Goal: Obtain resource: Obtain resource

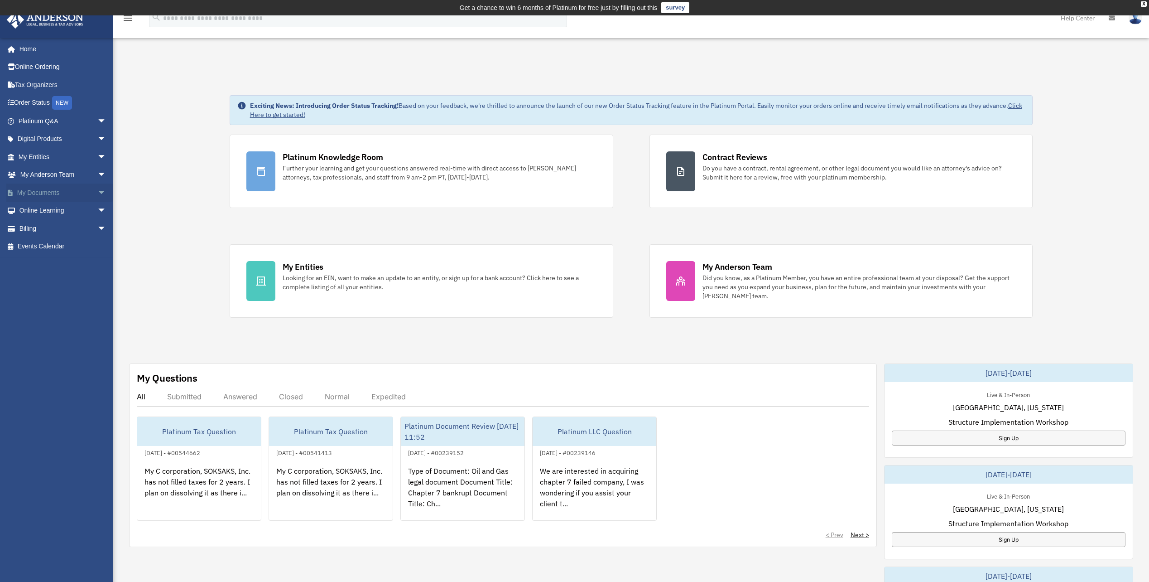
click at [31, 192] on link "My Documents arrow_drop_down" at bounding box center [63, 192] width 114 height 18
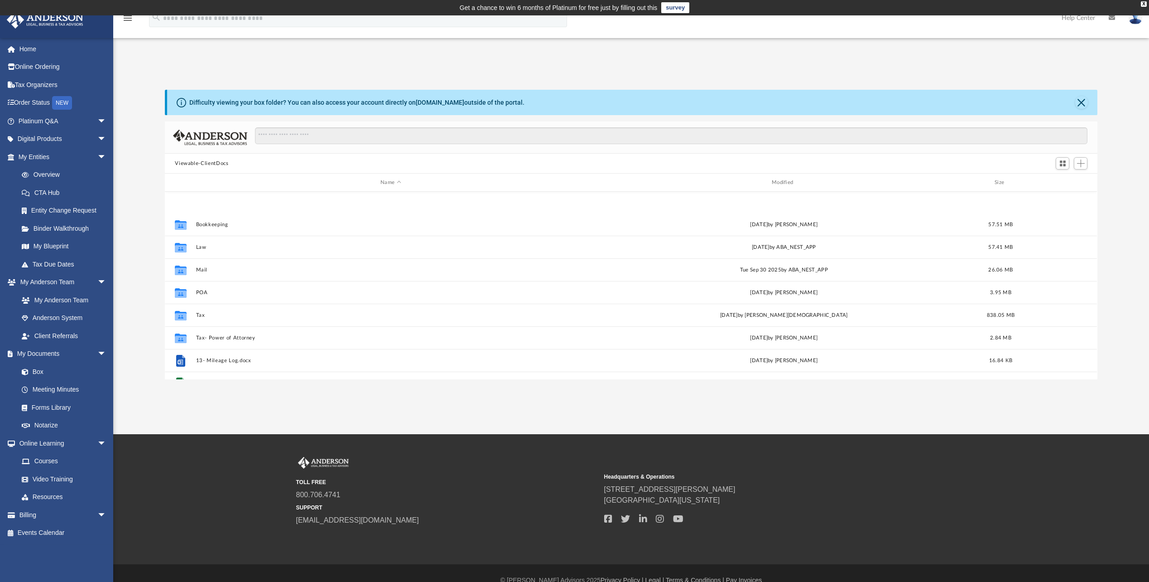
scroll to position [91, 0]
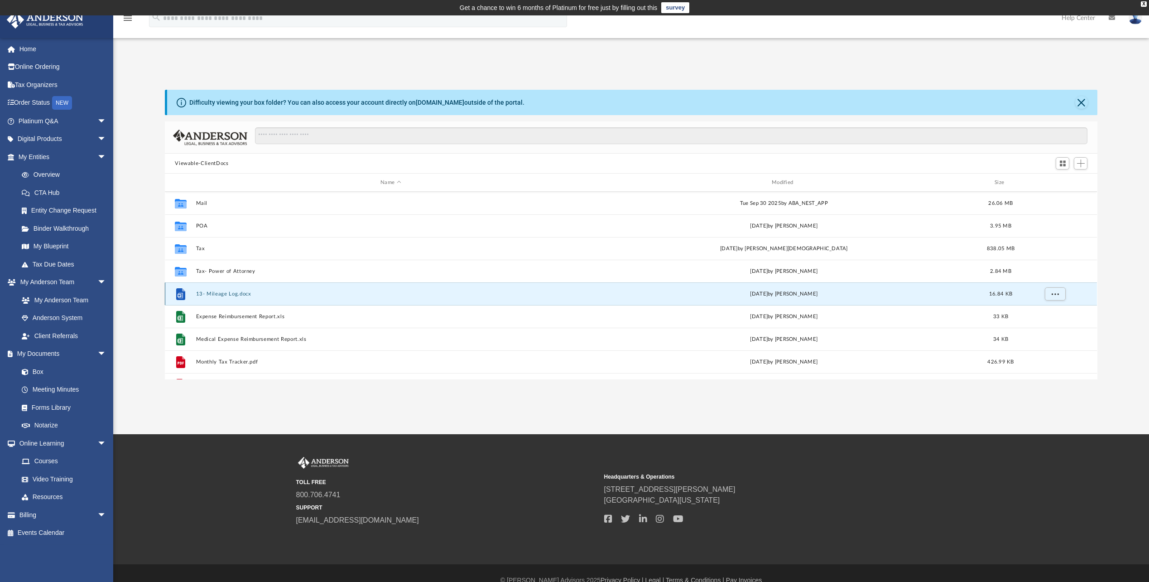
click at [223, 296] on button "13- Mileage Log.docx" at bounding box center [391, 294] width 390 height 6
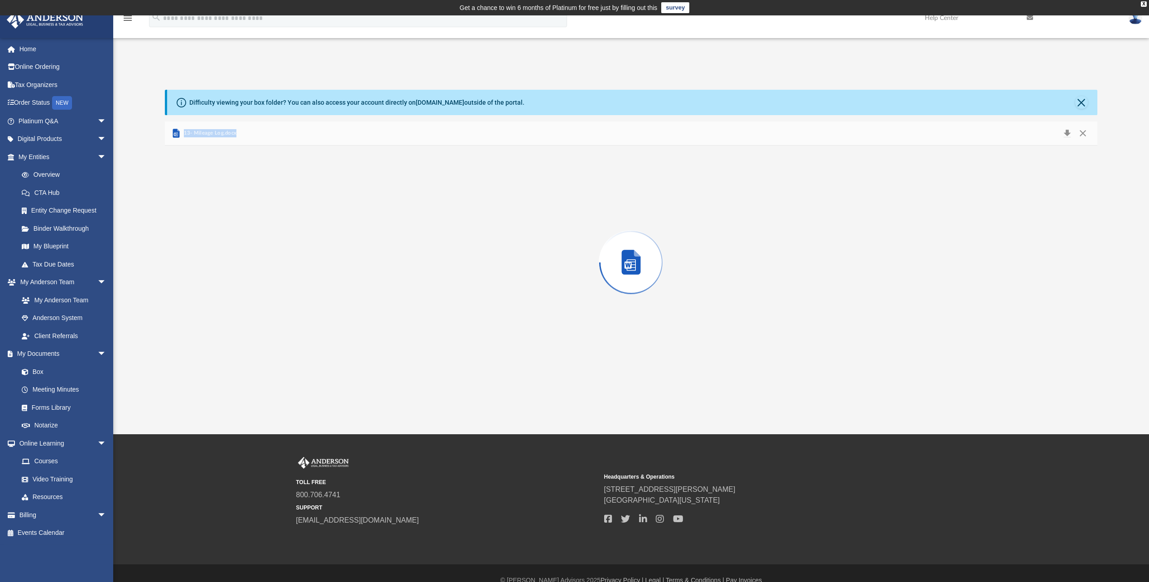
click at [223, 296] on div "Preview" at bounding box center [631, 262] width 932 height 234
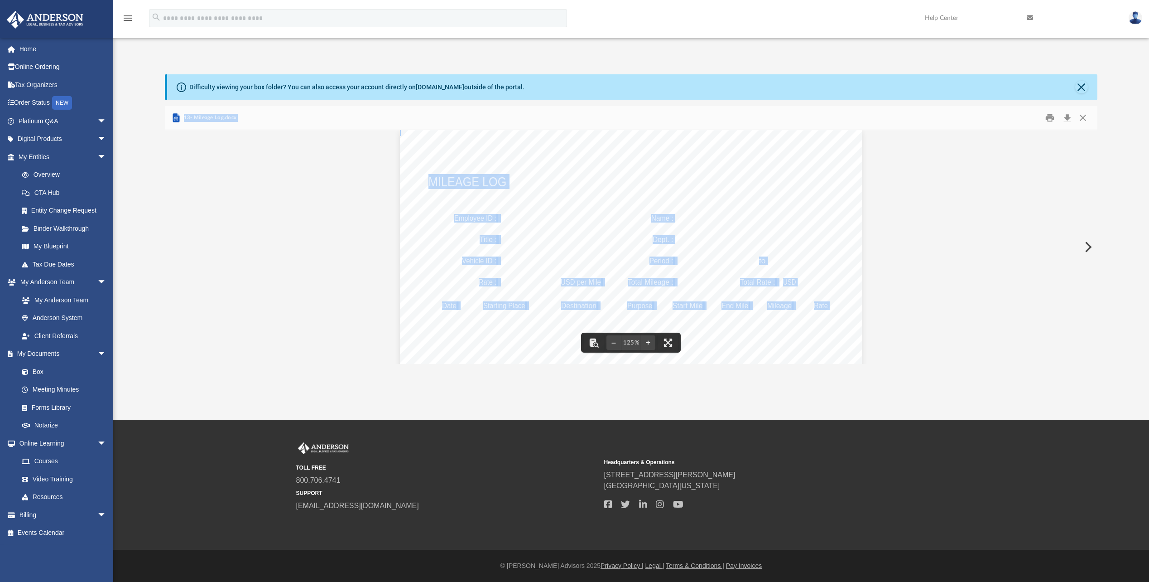
scroll to position [0, 0]
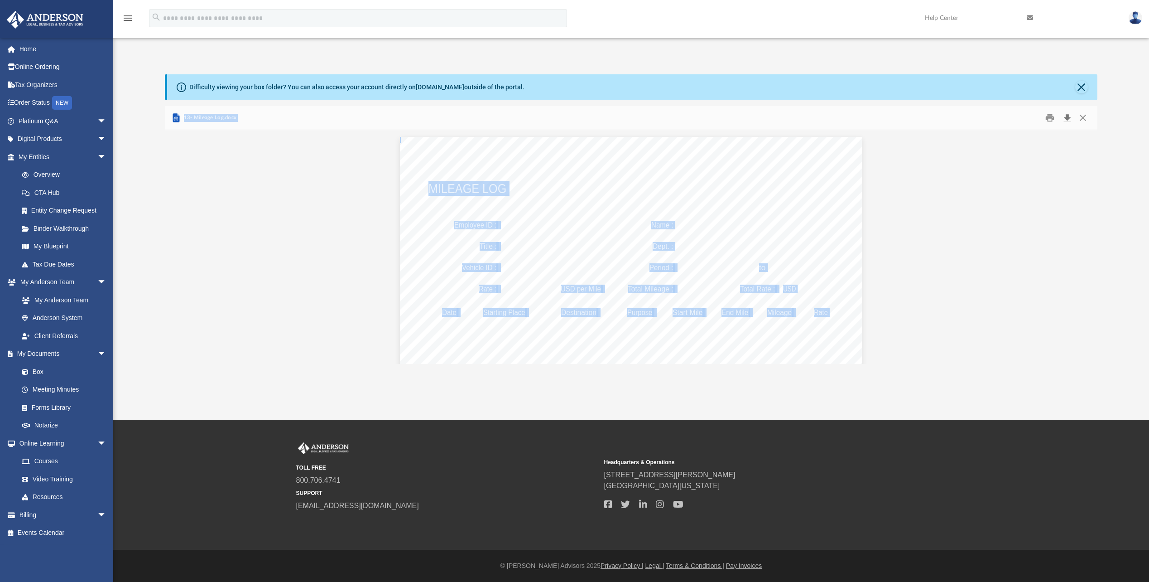
click at [1069, 114] on button "Download" at bounding box center [1067, 118] width 16 height 14
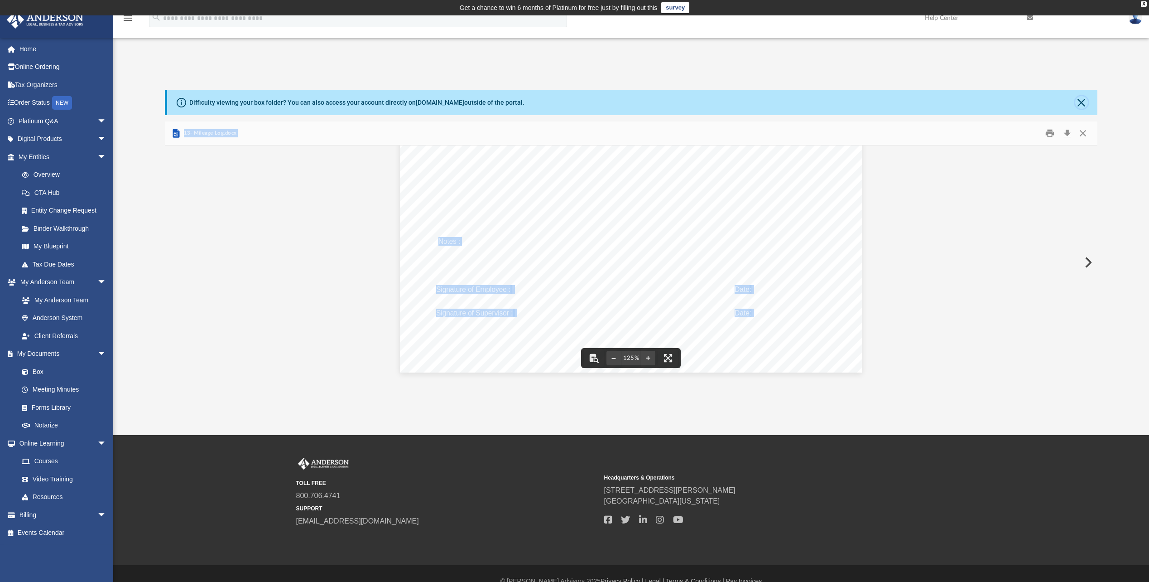
click at [1085, 99] on button "Close" at bounding box center [1081, 102] width 13 height 13
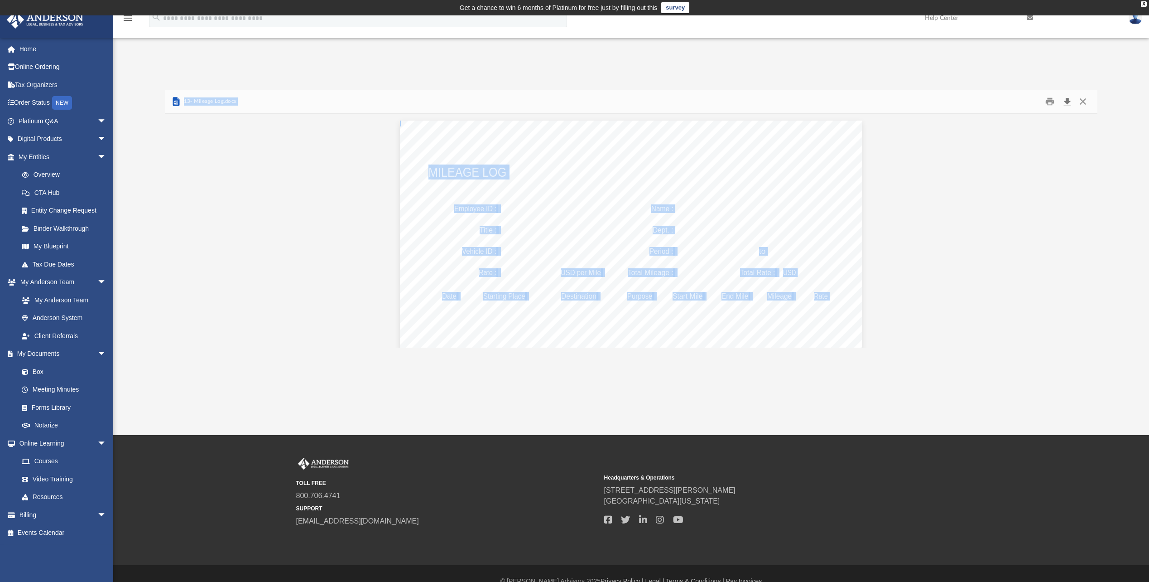
click at [1066, 100] on button "Download" at bounding box center [1067, 102] width 16 height 14
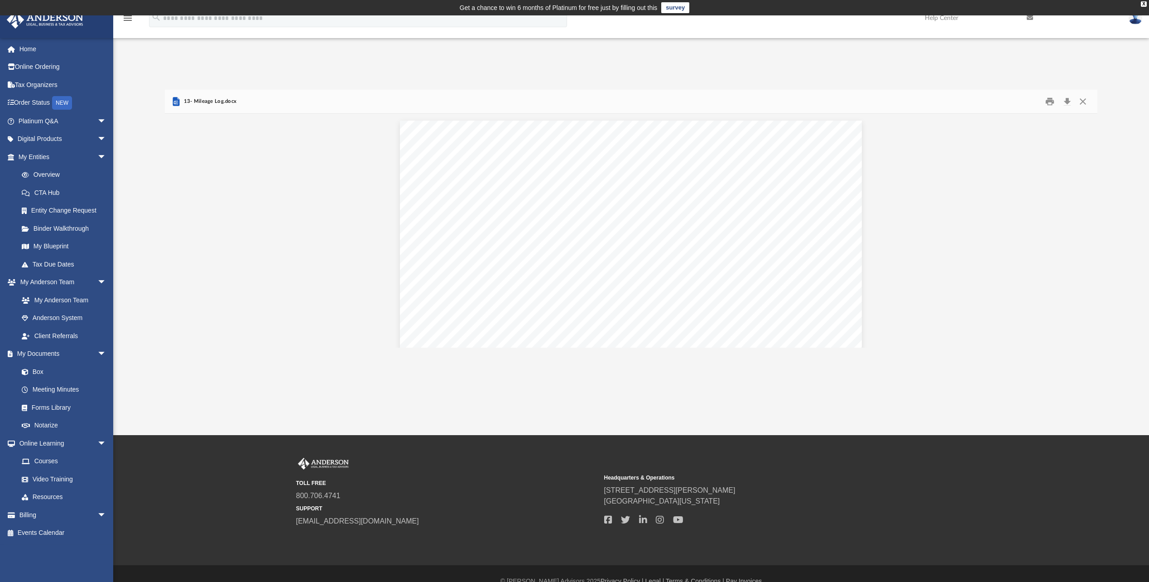
click at [720, 66] on div "App [EMAIL_ADDRESS][DOMAIN_NAME] Sign Out [EMAIL_ADDRESS][DOMAIN_NAME] Home Onl…" at bounding box center [574, 204] width 1149 height 286
click at [56, 404] on link "Forms Library" at bounding box center [66, 407] width 107 height 18
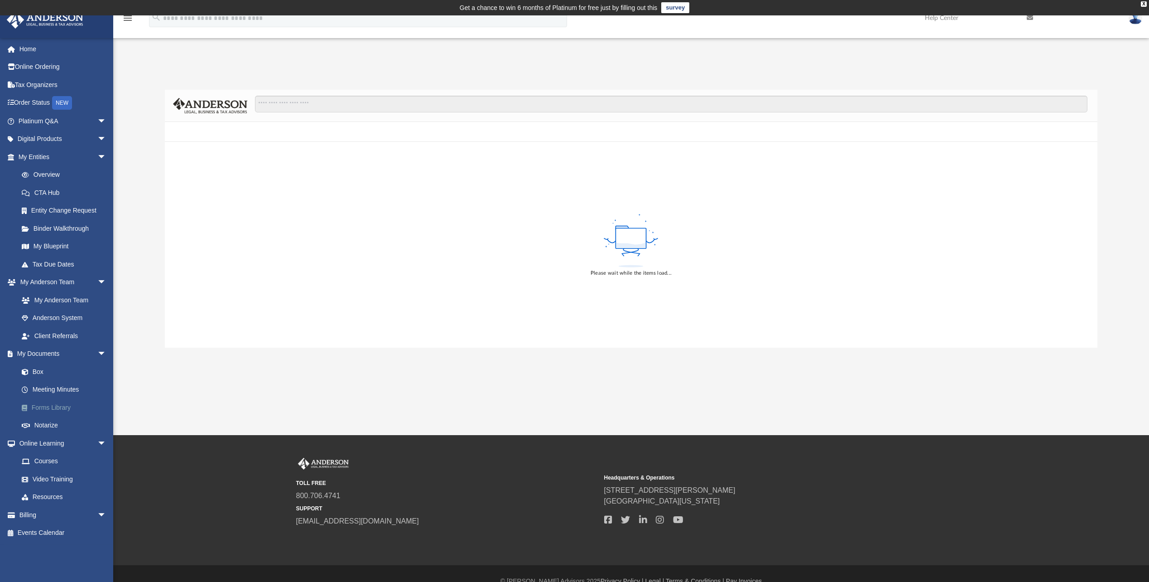
click at [56, 404] on link "Forms Library" at bounding box center [66, 407] width 107 height 18
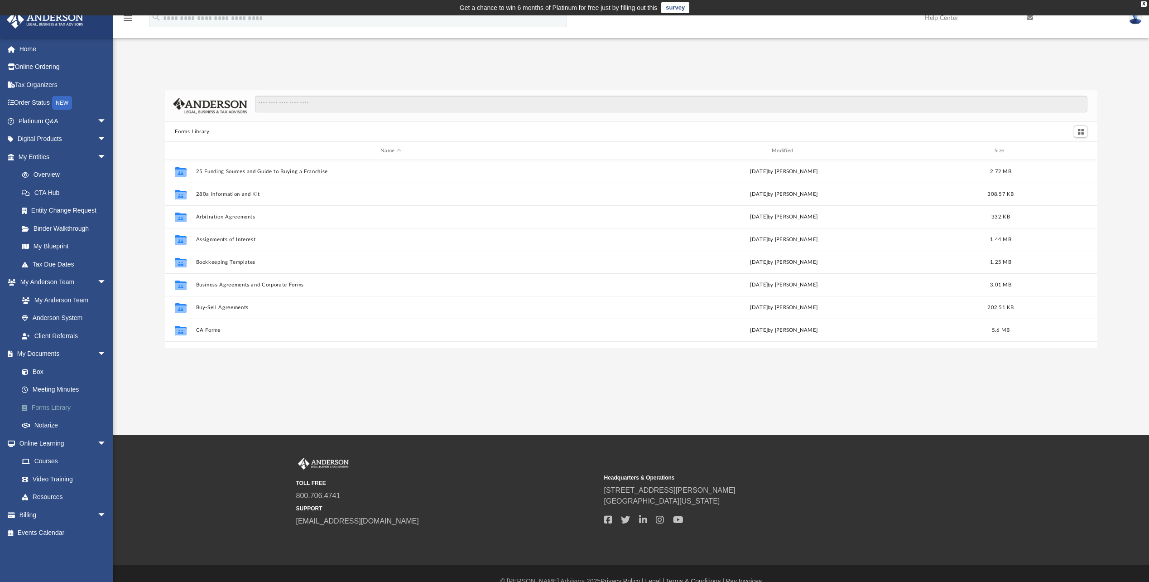
scroll to position [199, 926]
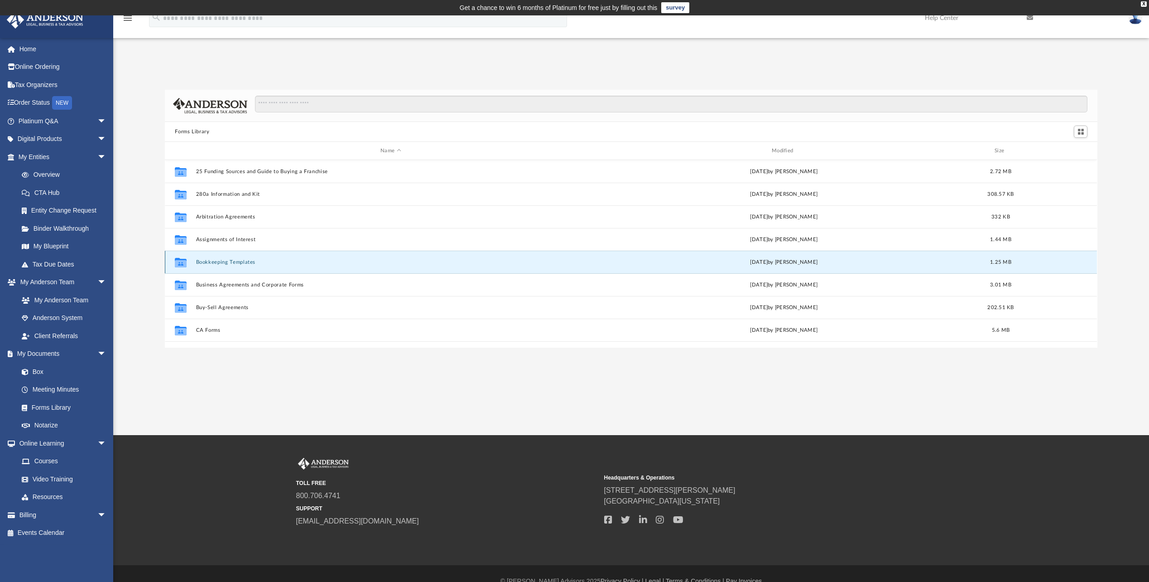
click at [220, 260] on button "Bookkeeping Templates" at bounding box center [391, 262] width 390 height 6
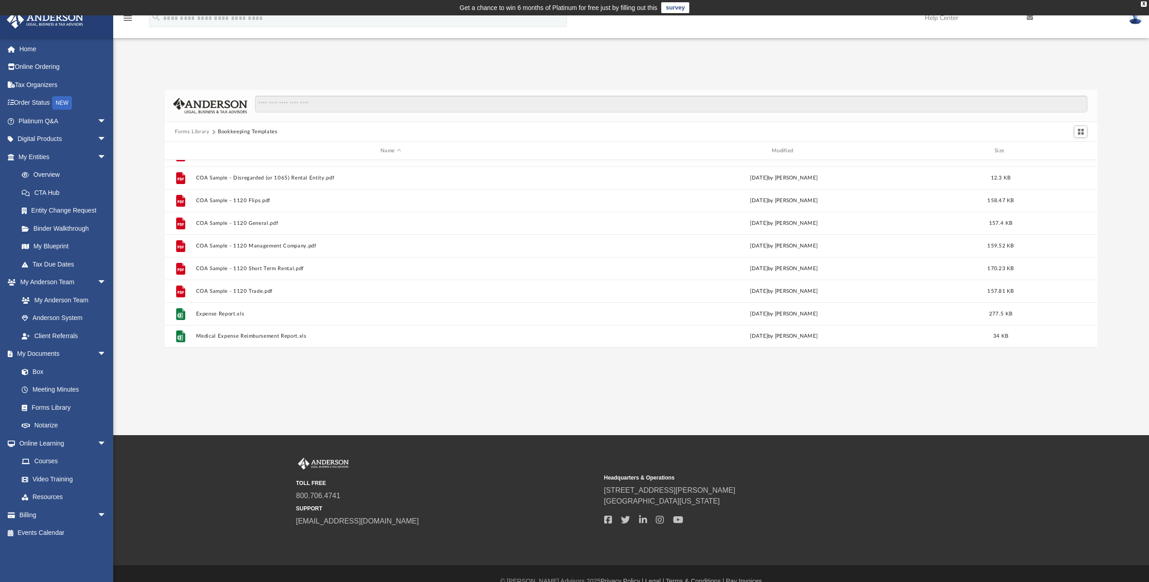
scroll to position [15, 0]
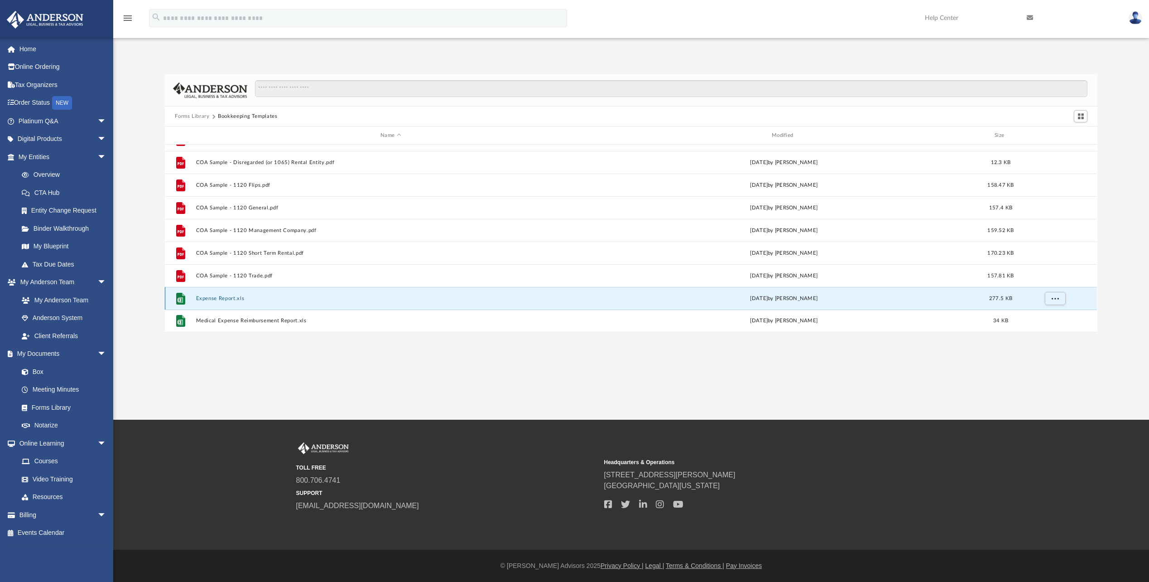
click at [210, 298] on button "Expense Report.xls" at bounding box center [391, 298] width 390 height 6
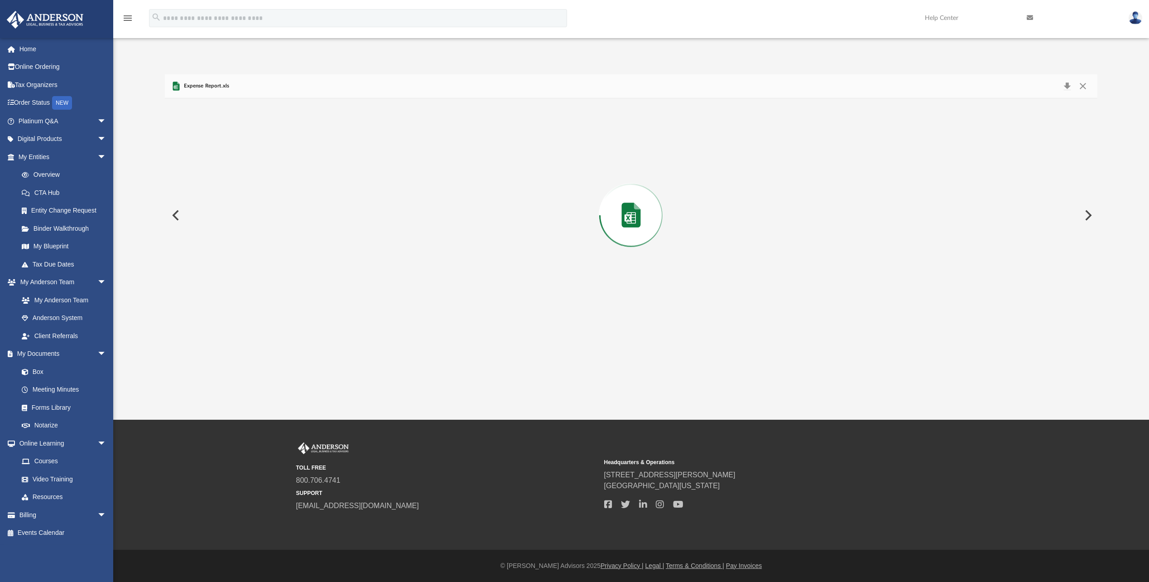
click at [211, 297] on div "Preview" at bounding box center [631, 215] width 932 height 234
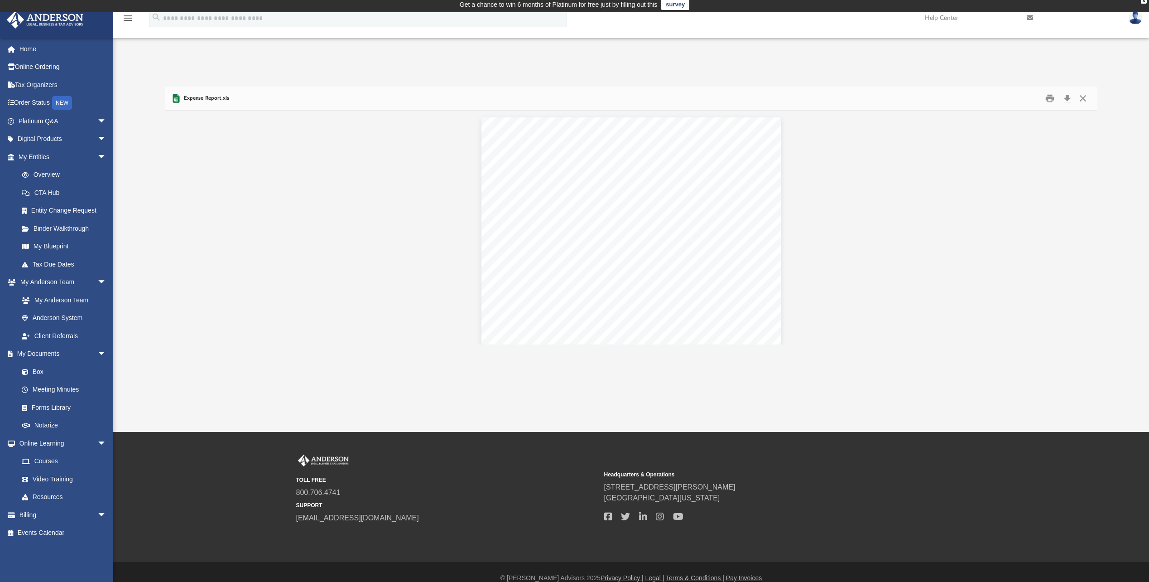
scroll to position [0, 0]
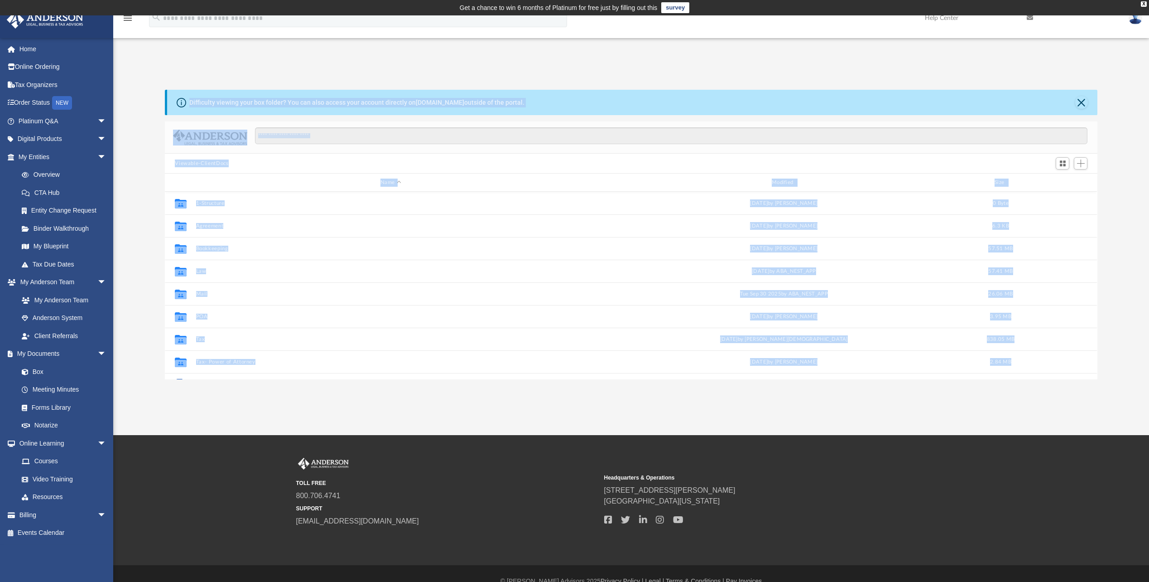
scroll to position [199, 926]
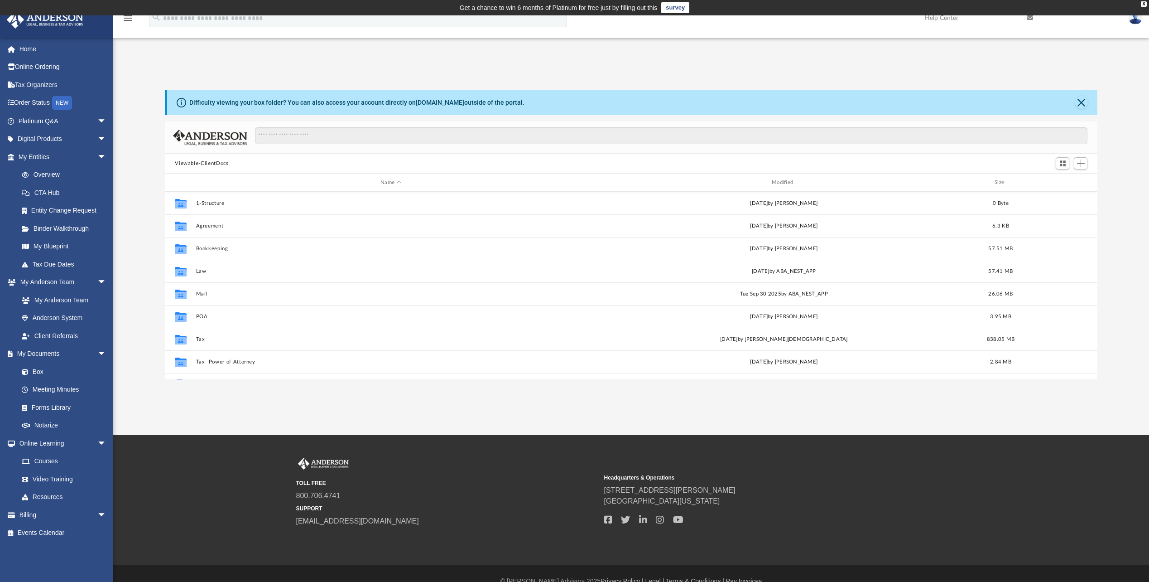
click at [365, 65] on div "App [EMAIL_ADDRESS][DOMAIN_NAME] Sign Out [EMAIL_ADDRESS][DOMAIN_NAME] Home Onl…" at bounding box center [574, 220] width 1149 height 318
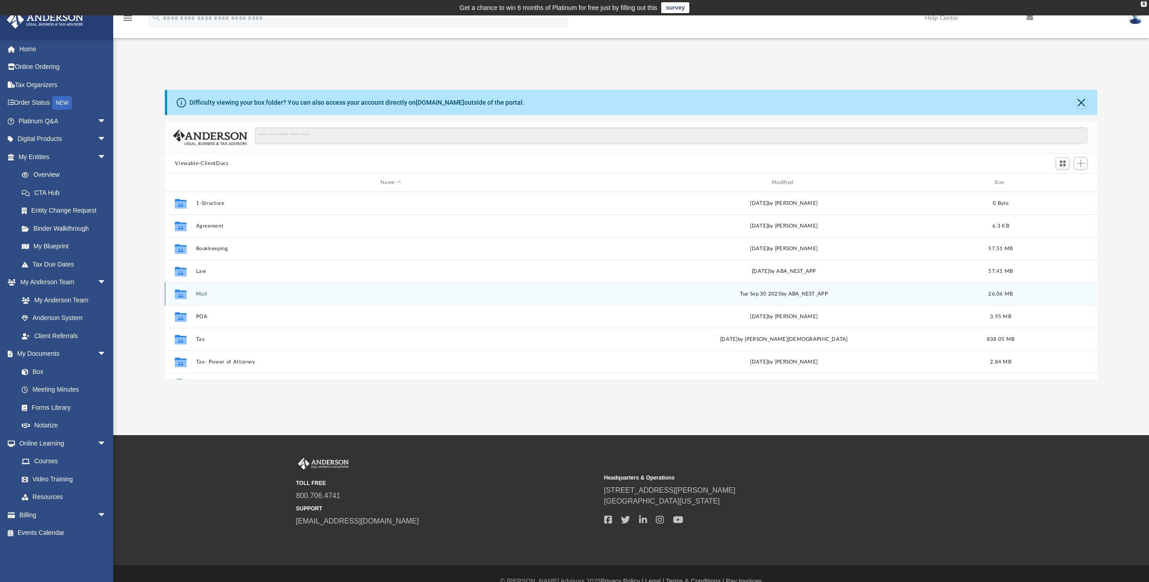
click at [203, 294] on button "Mail" at bounding box center [391, 294] width 390 height 6
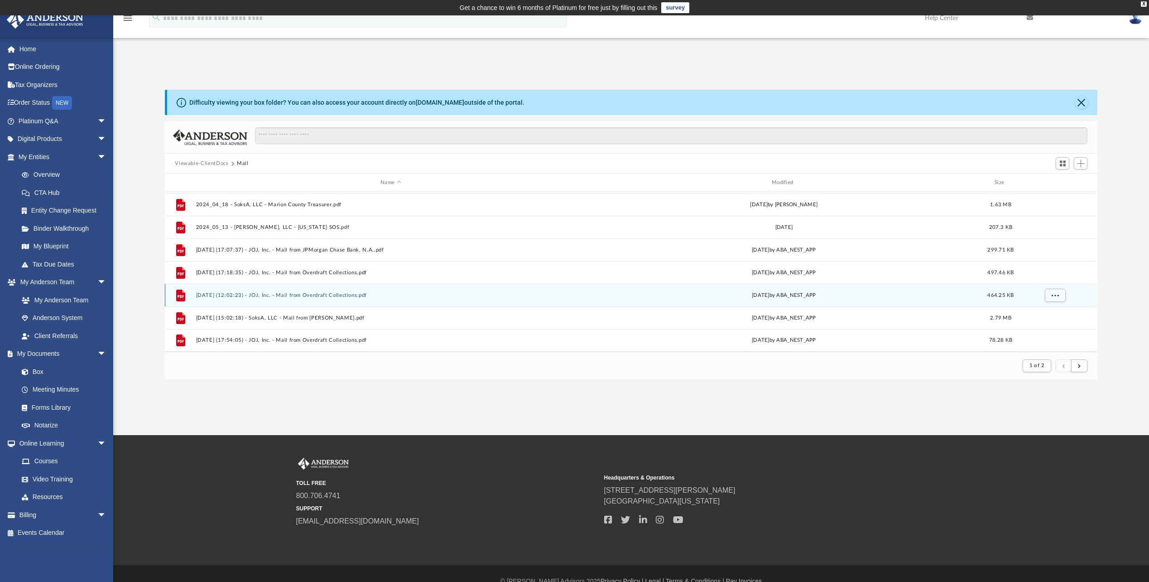
scroll to position [15, 0]
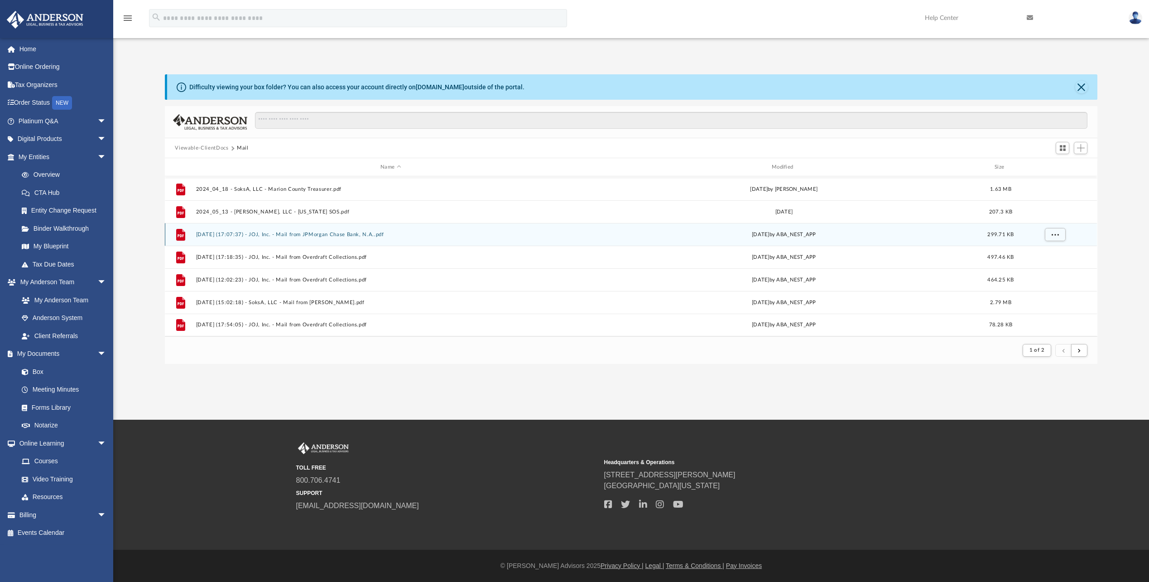
click at [278, 231] on button "[DATE] (17:07:37) - JOJ, Inc. - Mail from JPMorgan Chase Bank, N.A..pdf" at bounding box center [391, 234] width 390 height 6
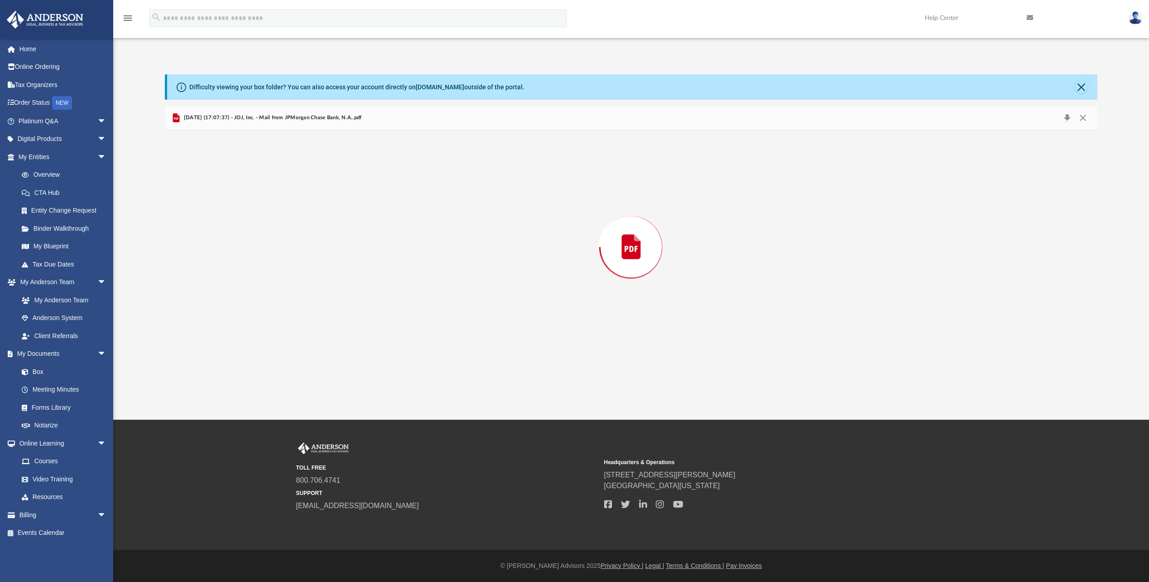
click at [278, 231] on div "Preview" at bounding box center [631, 247] width 932 height 234
click at [1081, 87] on button "Close" at bounding box center [1081, 87] width 13 height 13
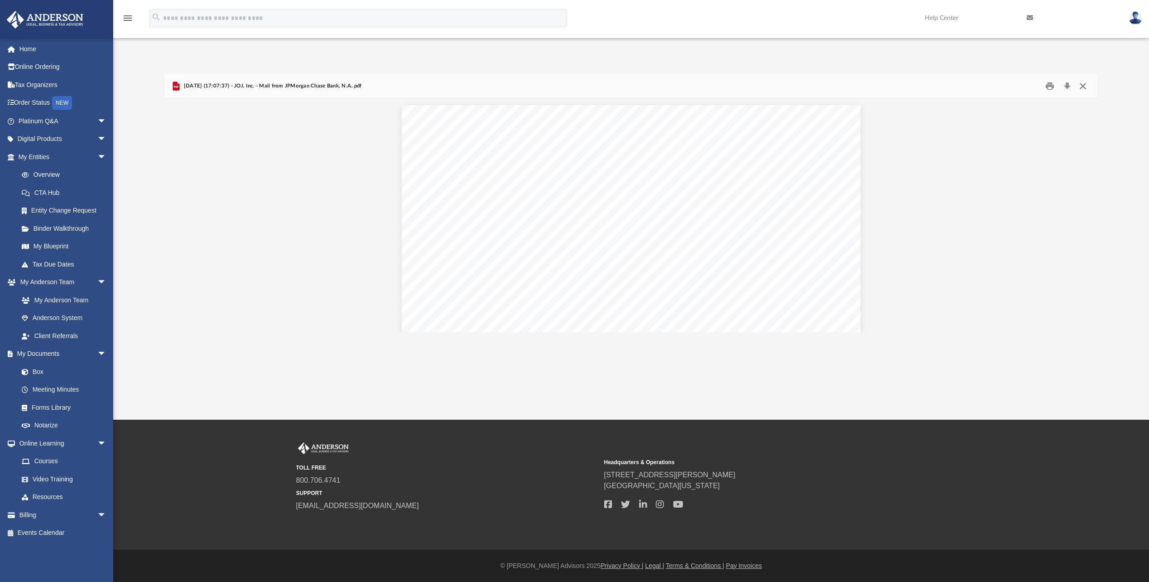
click at [1080, 82] on button "Close" at bounding box center [1083, 86] width 16 height 14
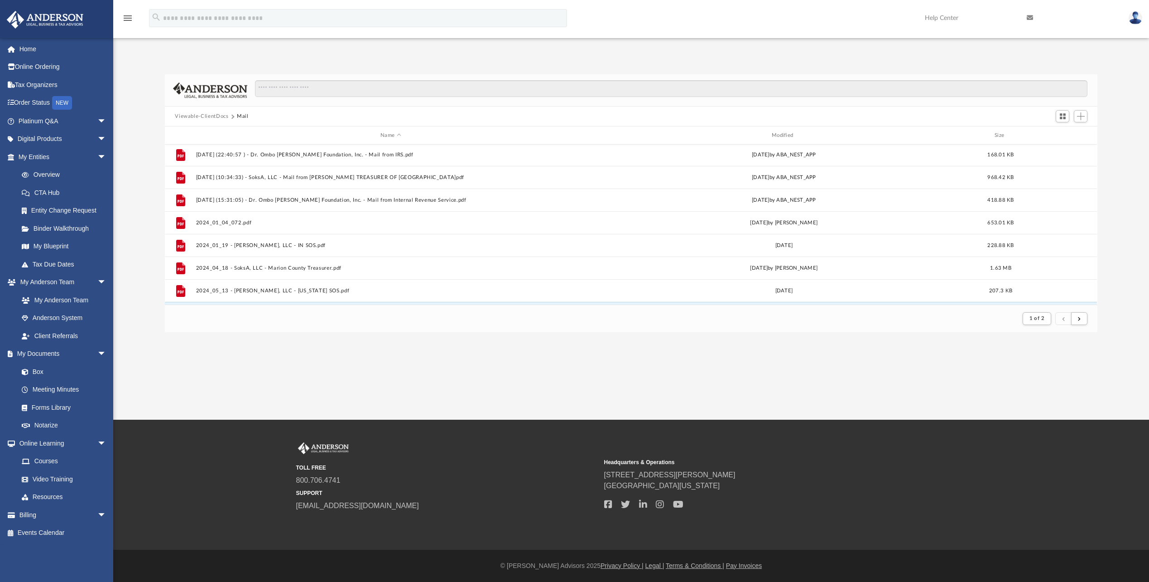
scroll to position [882, 0]
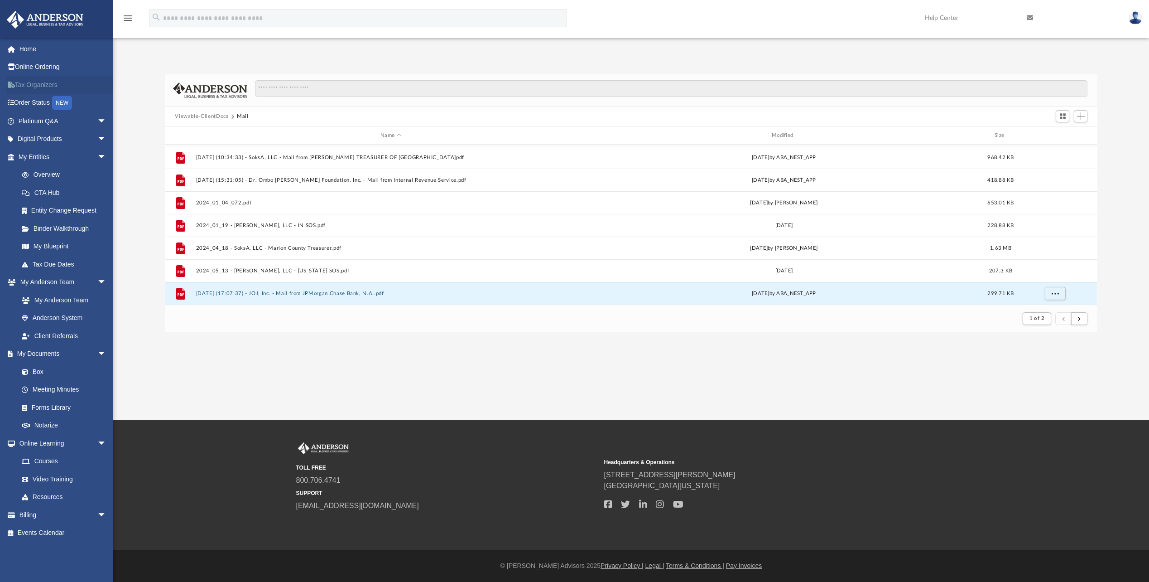
click at [37, 79] on link "Tax Organizers" at bounding box center [63, 85] width 114 height 18
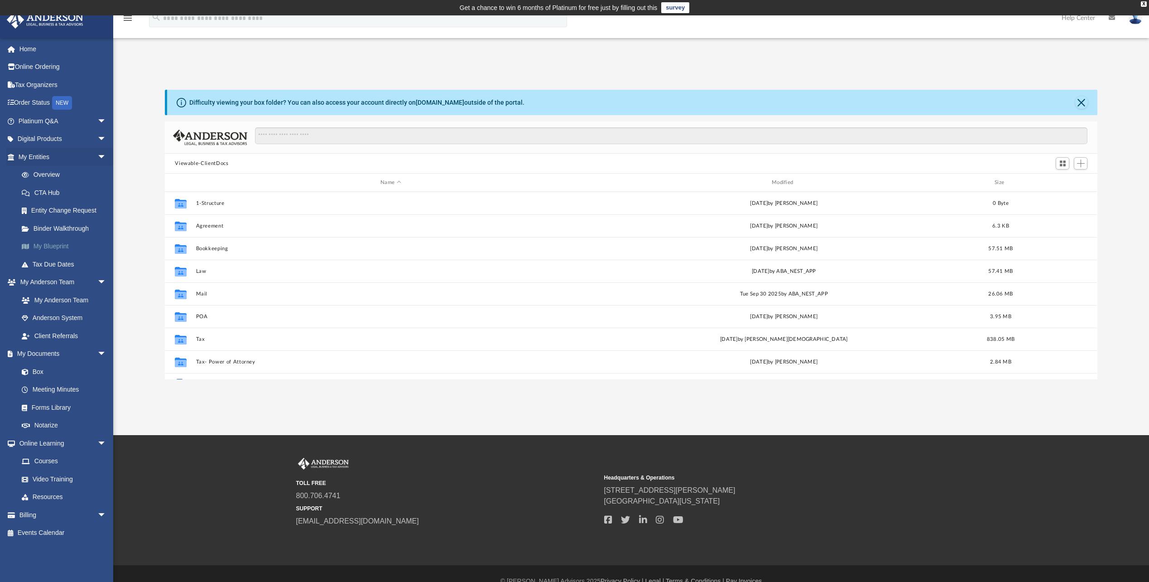
scroll to position [199, 926]
click at [53, 407] on link "Forms Library" at bounding box center [66, 407] width 107 height 18
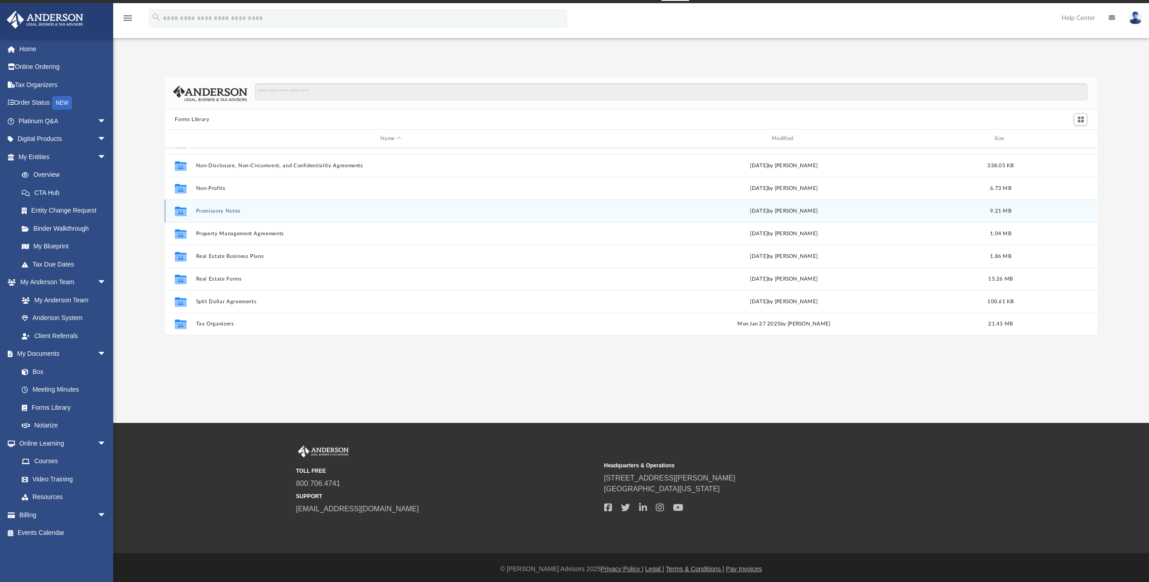
scroll to position [15, 0]
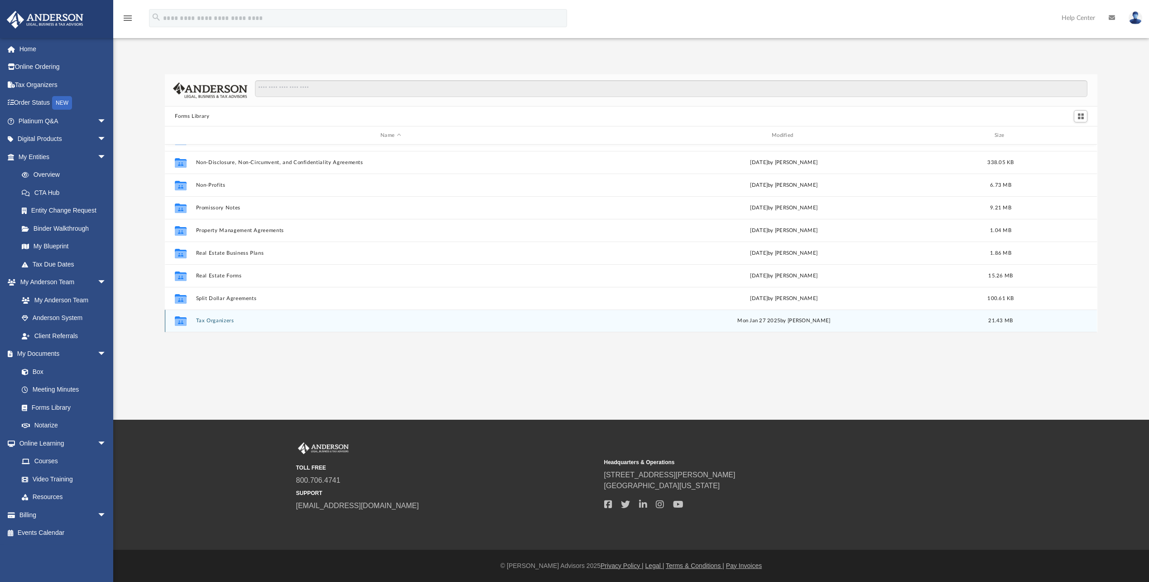
click at [233, 319] on button "Tax Organizers" at bounding box center [391, 321] width 390 height 6
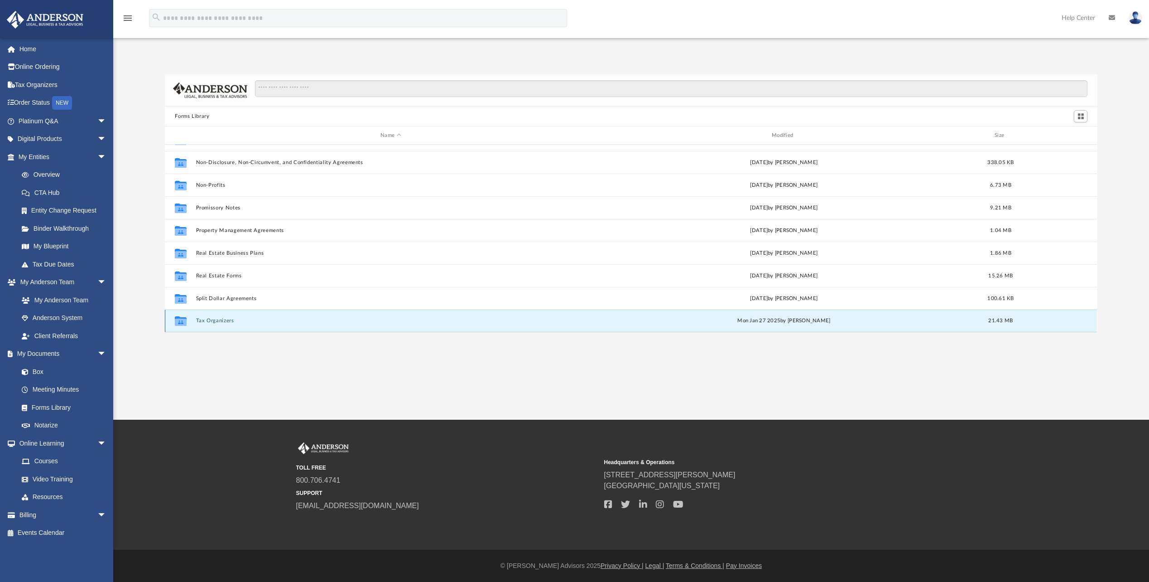
click at [233, 319] on button "Tax Organizers" at bounding box center [391, 321] width 390 height 6
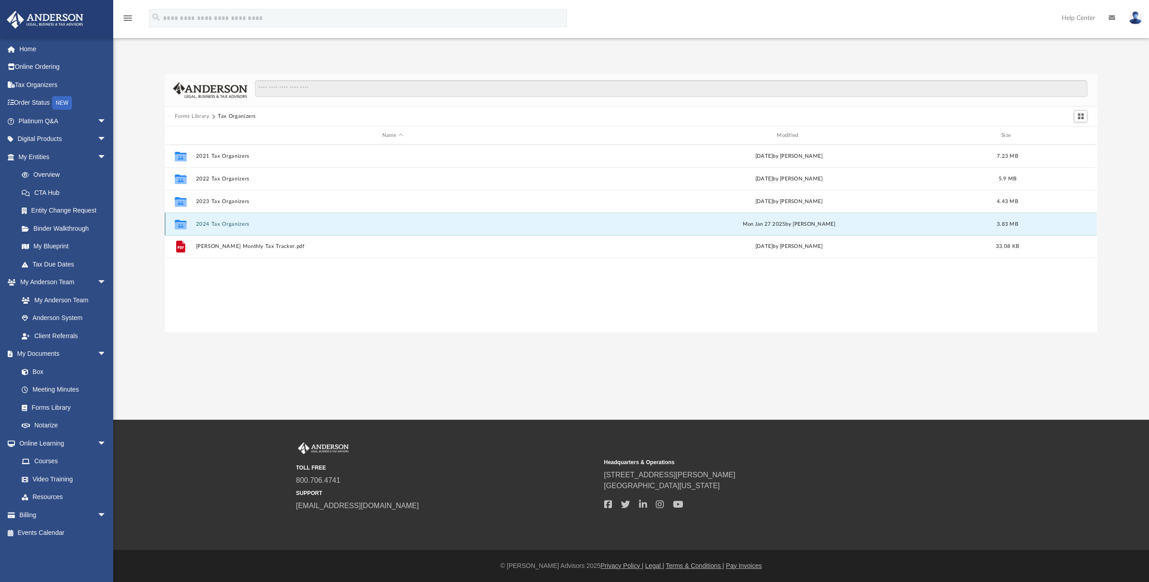
click at [235, 223] on button "2024 Tax Organizers" at bounding box center [392, 224] width 393 height 6
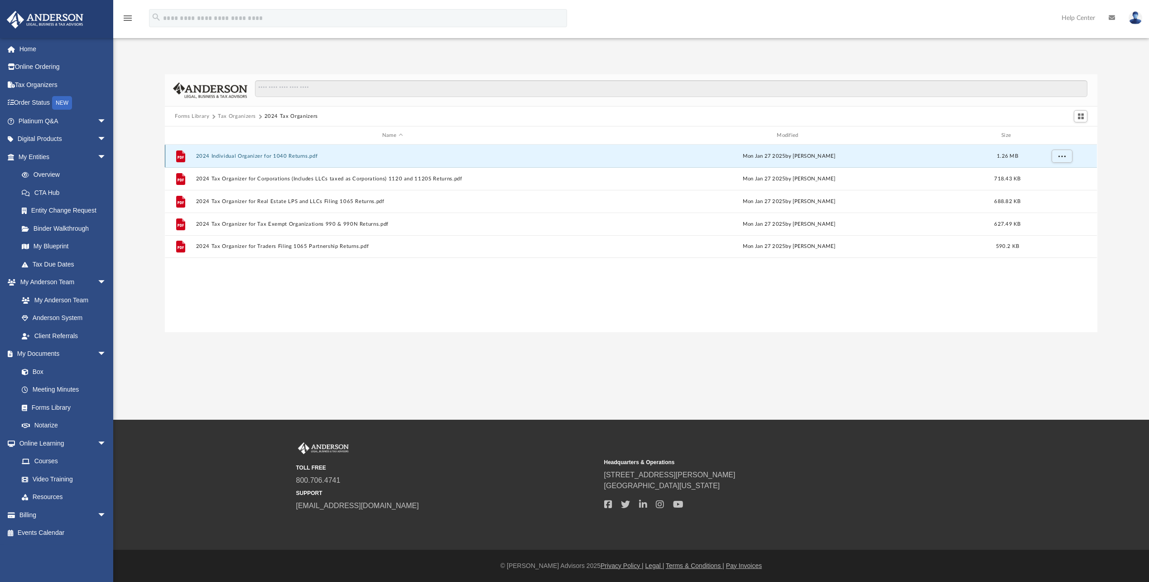
click at [251, 154] on button "2024 Individual Organizer for 1040 Returns.pdf" at bounding box center [392, 156] width 393 height 6
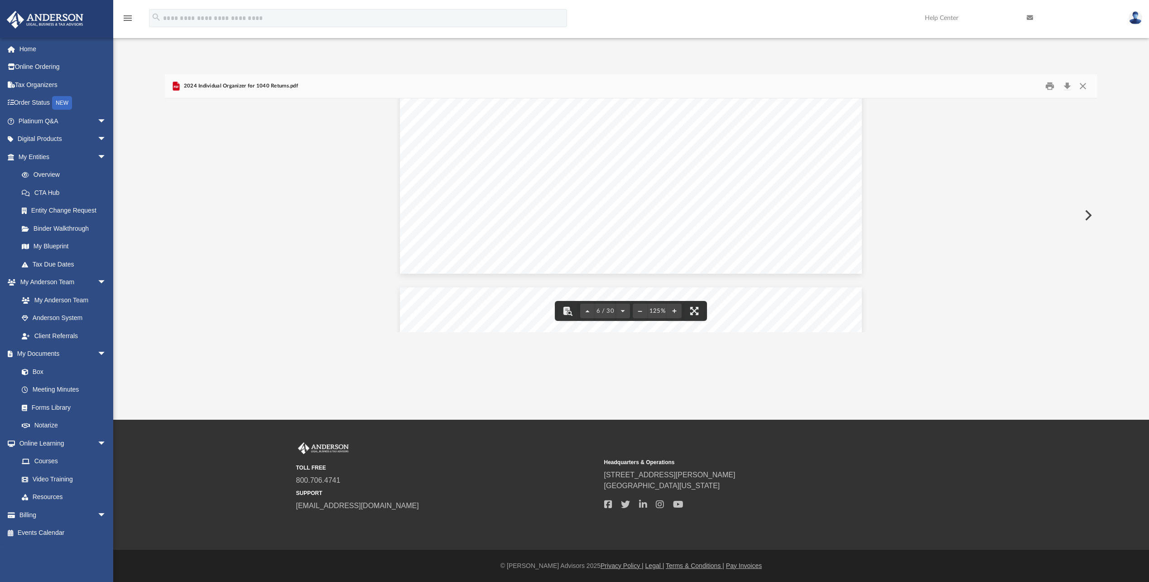
scroll to position [3488, 0]
click at [1070, 82] on button "Download" at bounding box center [1067, 86] width 16 height 14
